Goal: Consume media (video, audio): Consume media (video, audio)

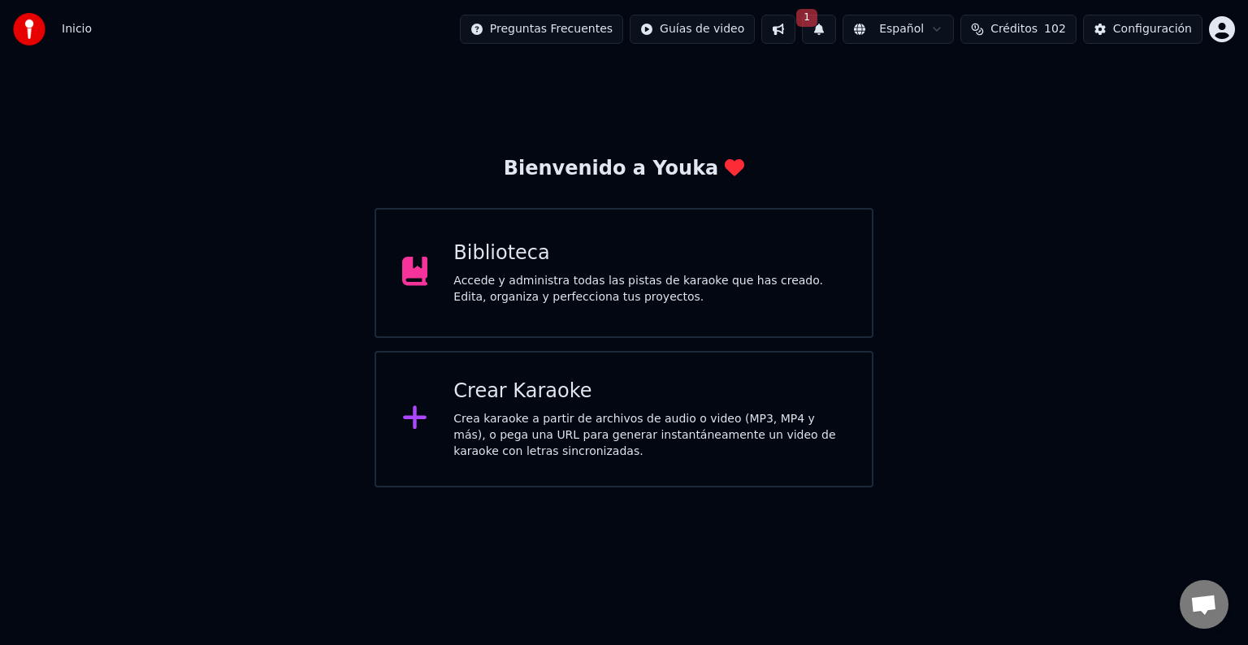
click at [497, 245] on div "Biblioteca" at bounding box center [650, 254] width 393 height 26
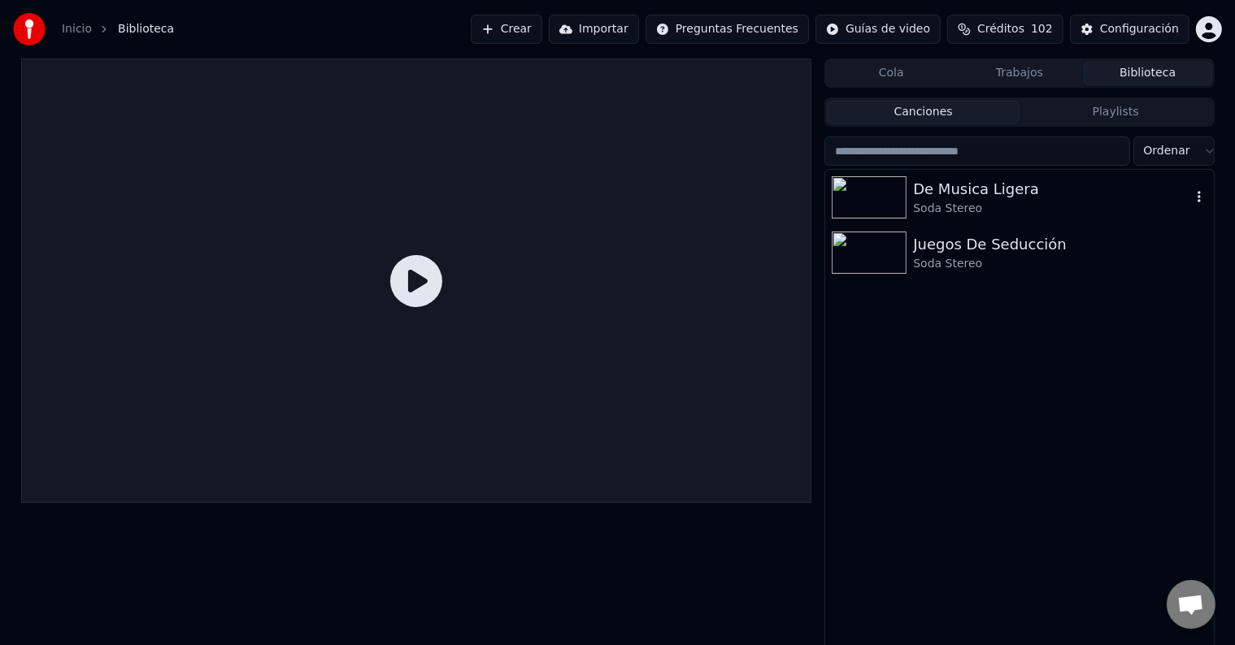
click at [879, 199] on img at bounding box center [868, 197] width 75 height 42
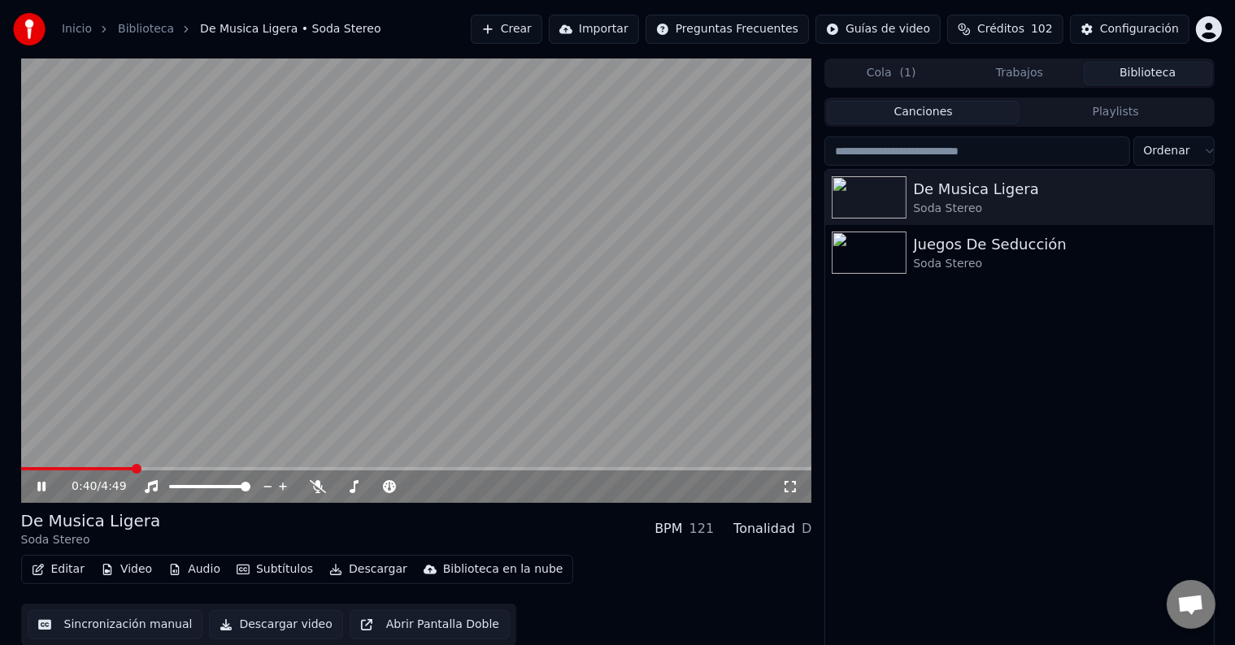
click at [852, 442] on div "De Musica Ligera Soda Stereo Juegos De Seducción Soda Stereo" at bounding box center [1019, 411] width 388 height 483
click at [42, 491] on icon at bounding box center [53, 486] width 38 height 13
click at [542, 26] on button "Crear" at bounding box center [507, 29] width 72 height 29
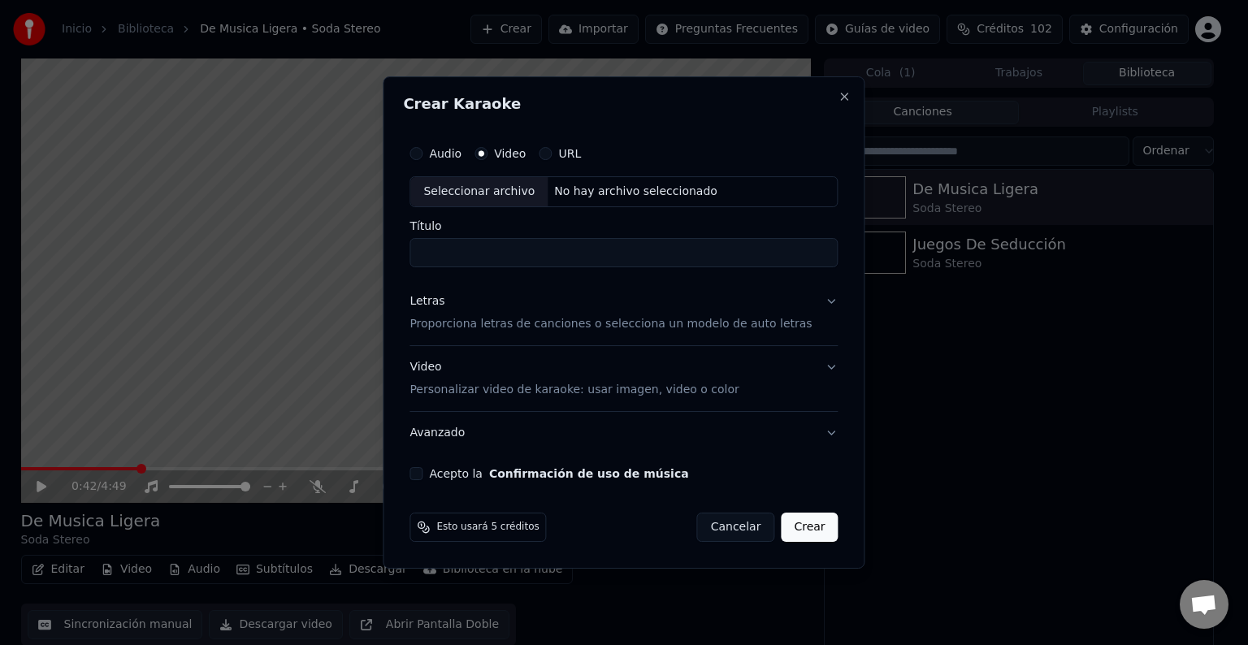
click at [506, 194] on div "Seleccionar archivo" at bounding box center [478, 191] width 137 height 29
click at [839, 94] on button "Close" at bounding box center [845, 96] width 13 height 13
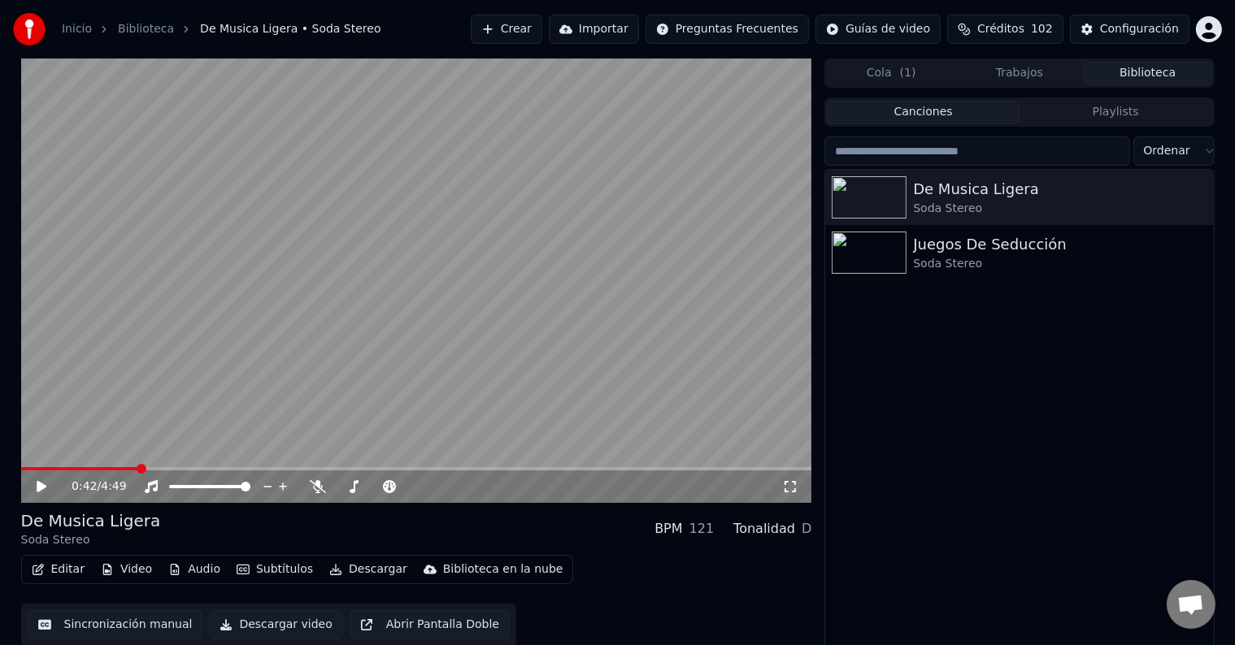
click at [199, 284] on video at bounding box center [416, 281] width 791 height 445
